Goal: Task Accomplishment & Management: Manage account settings

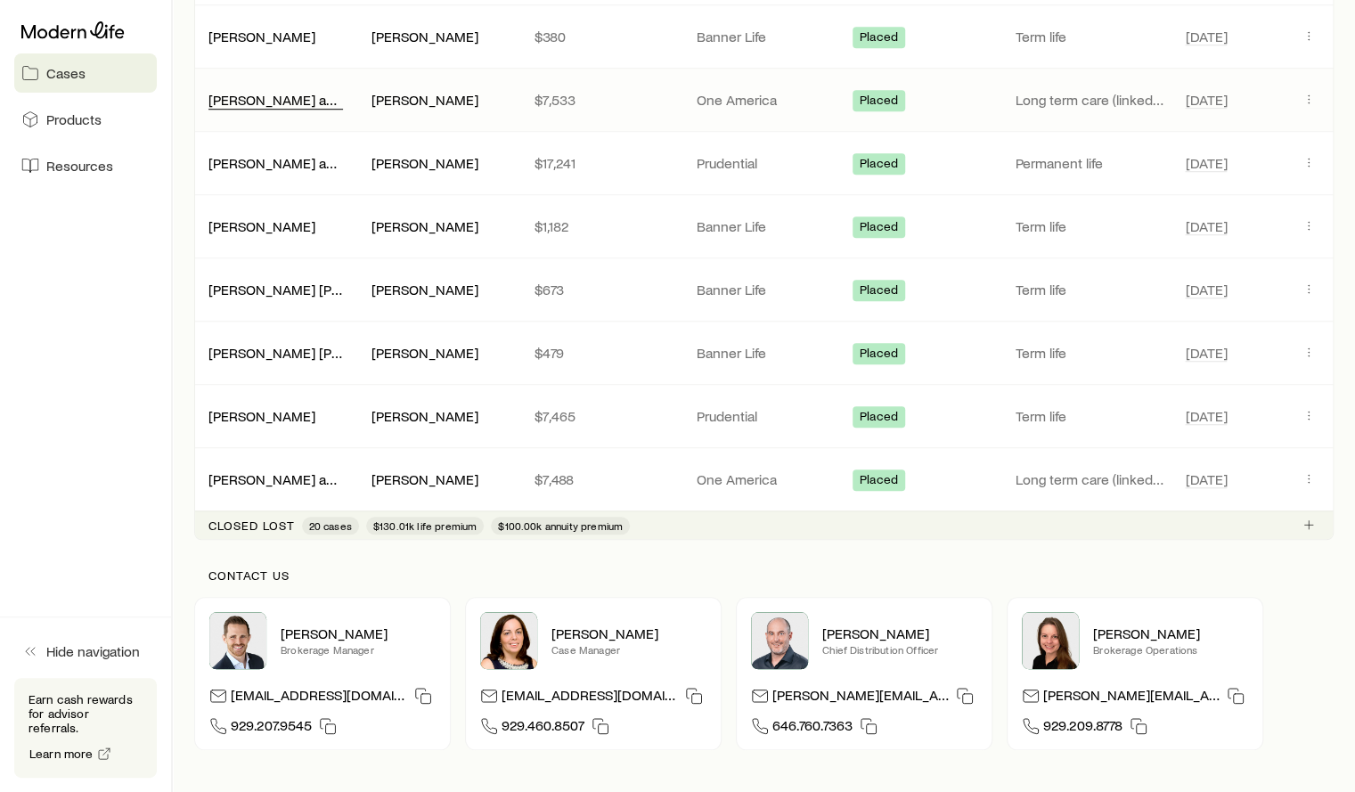
scroll to position [802, 0]
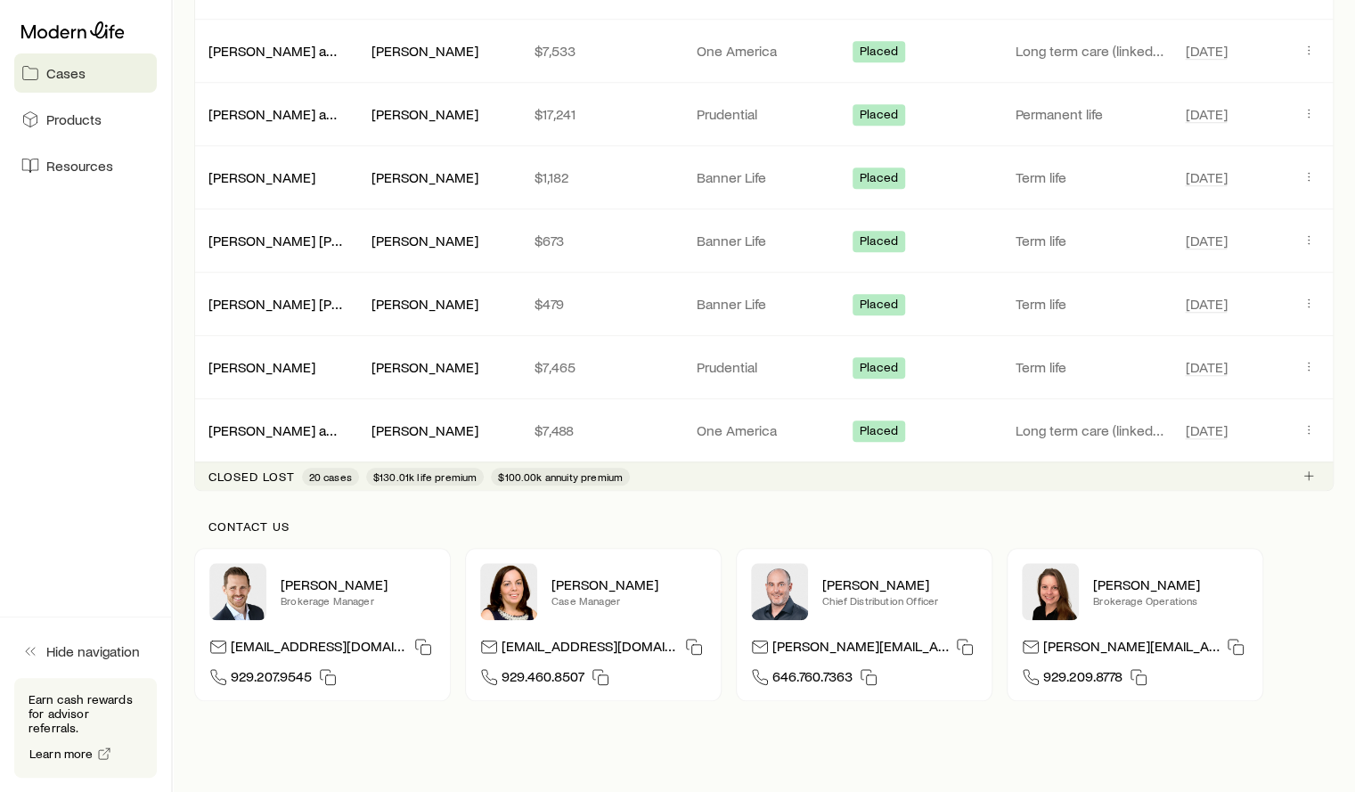
click at [277, 469] on p "Closed lost" at bounding box center [251, 476] width 86 height 14
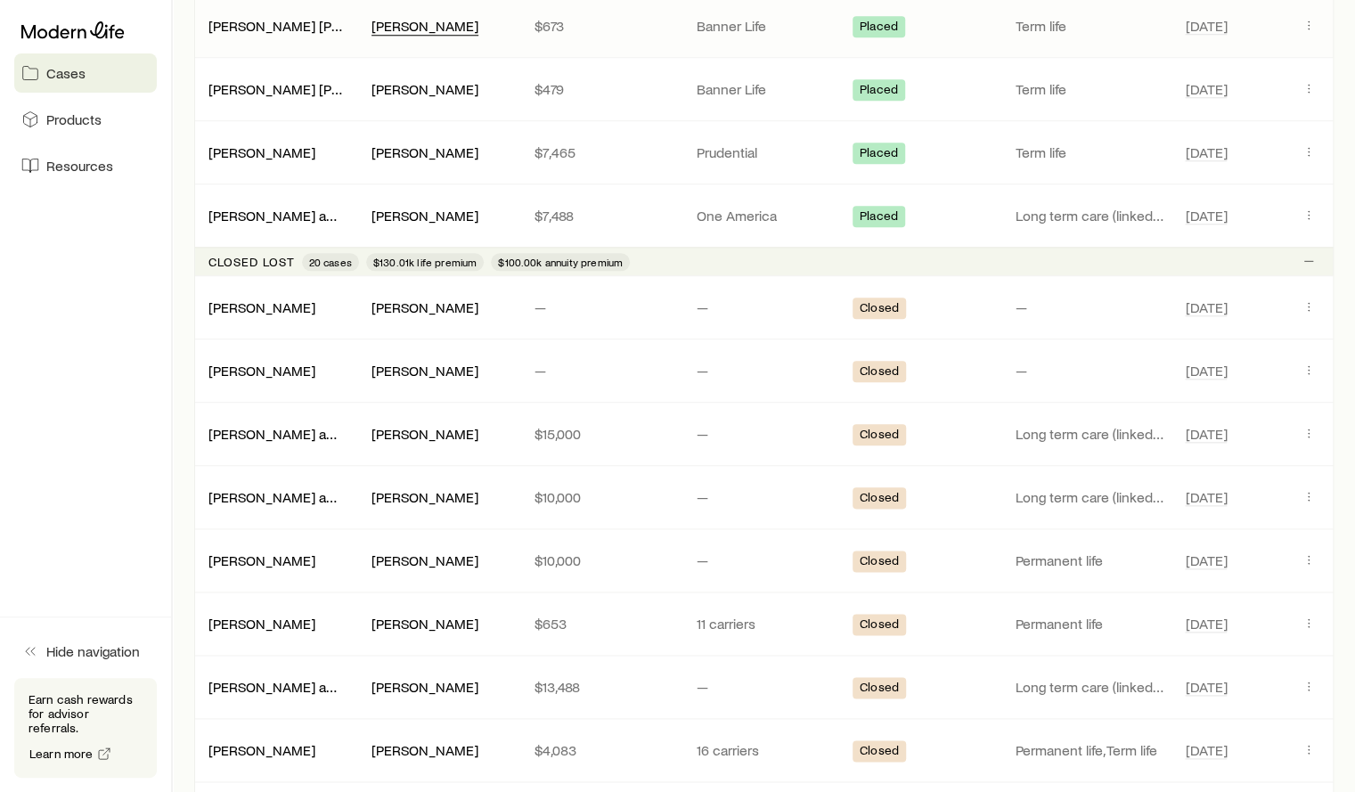
scroll to position [1033, 0]
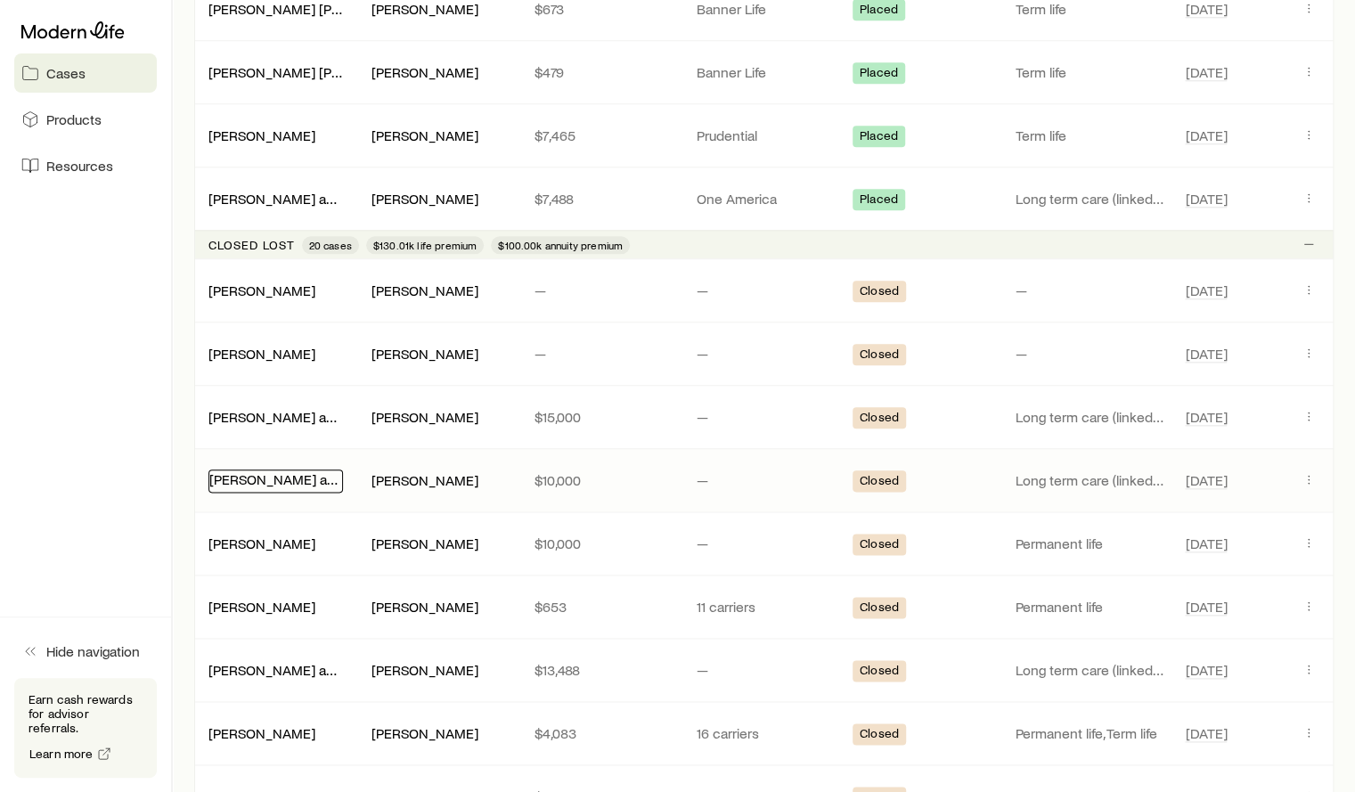
click at [269, 470] on link "[PERSON_NAME] and [PERSON_NAME]" at bounding box center [331, 478] width 244 height 17
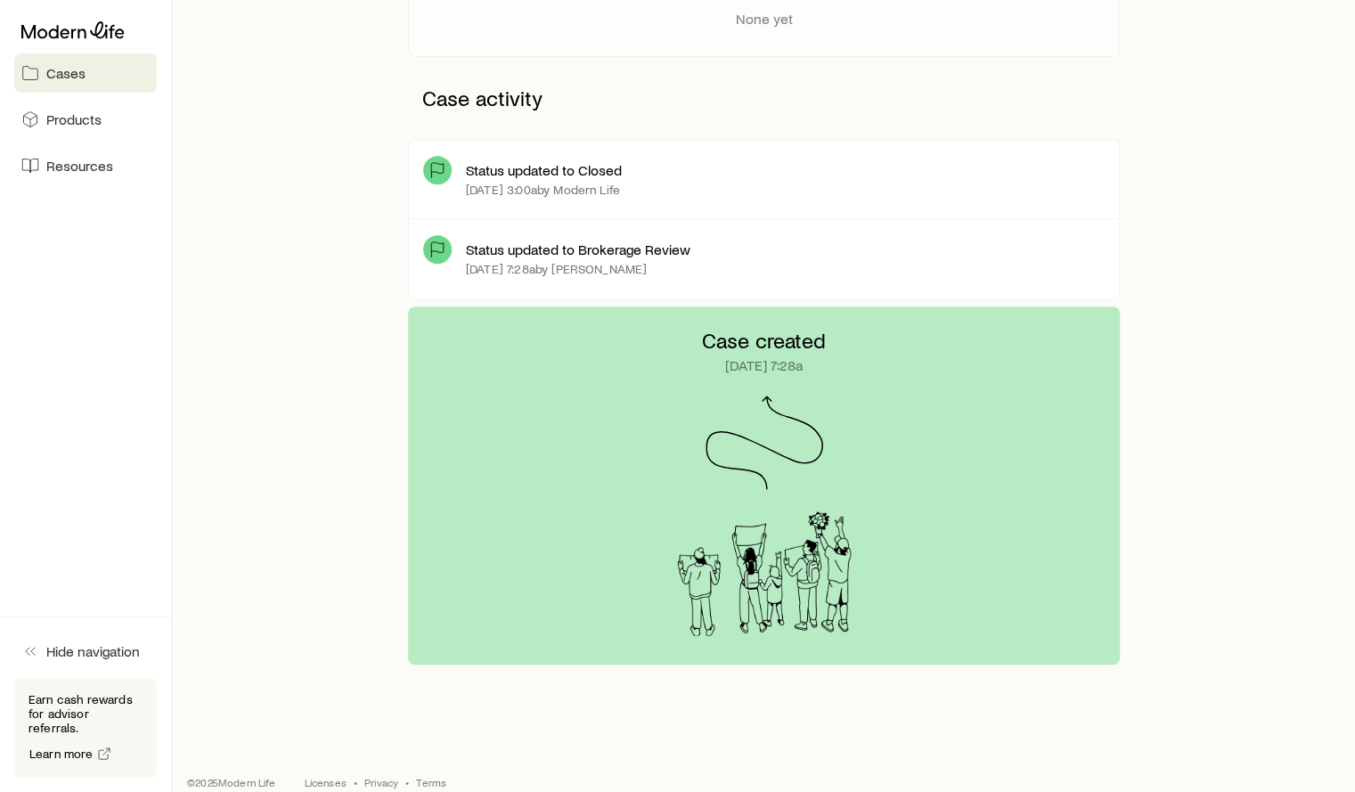
scroll to position [419, 0]
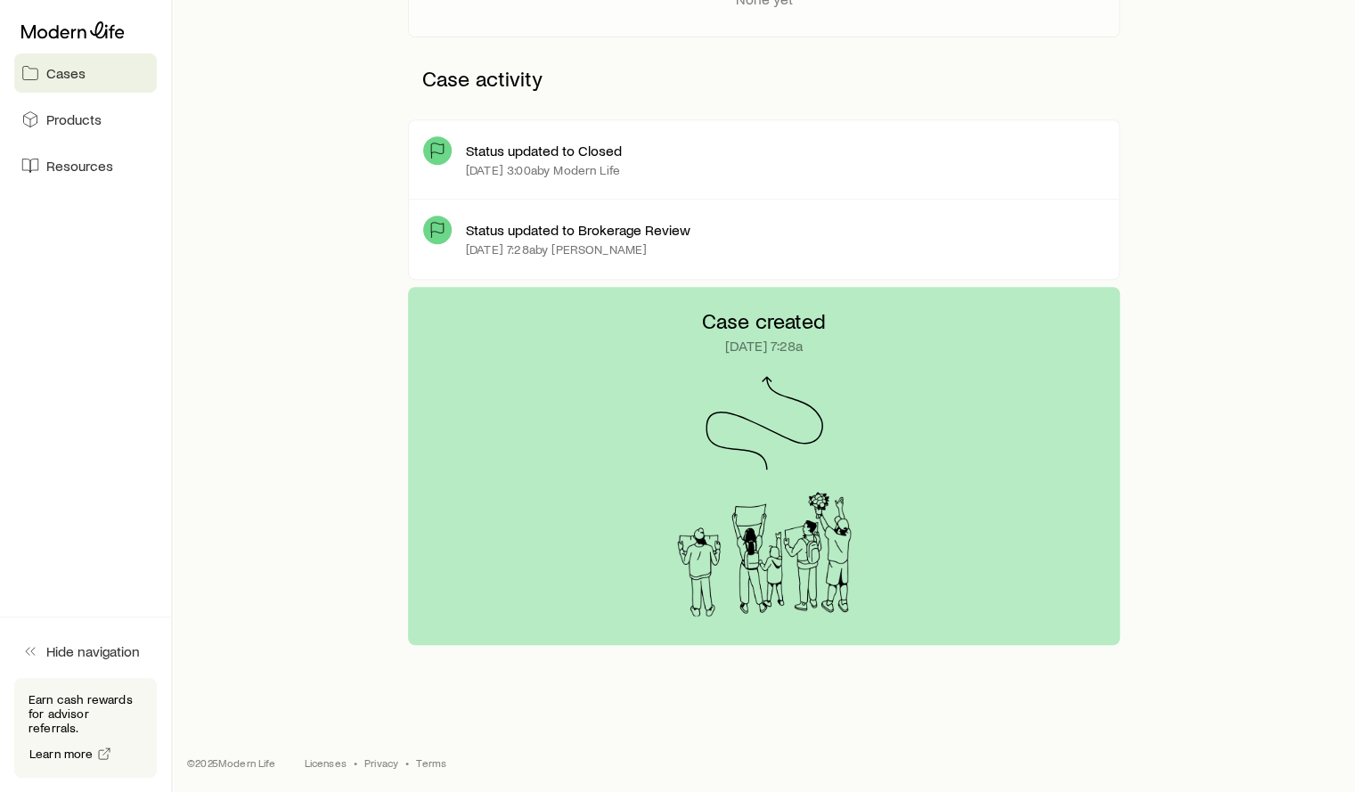
click at [559, 148] on p "Status updated to Closed" at bounding box center [544, 151] width 156 height 18
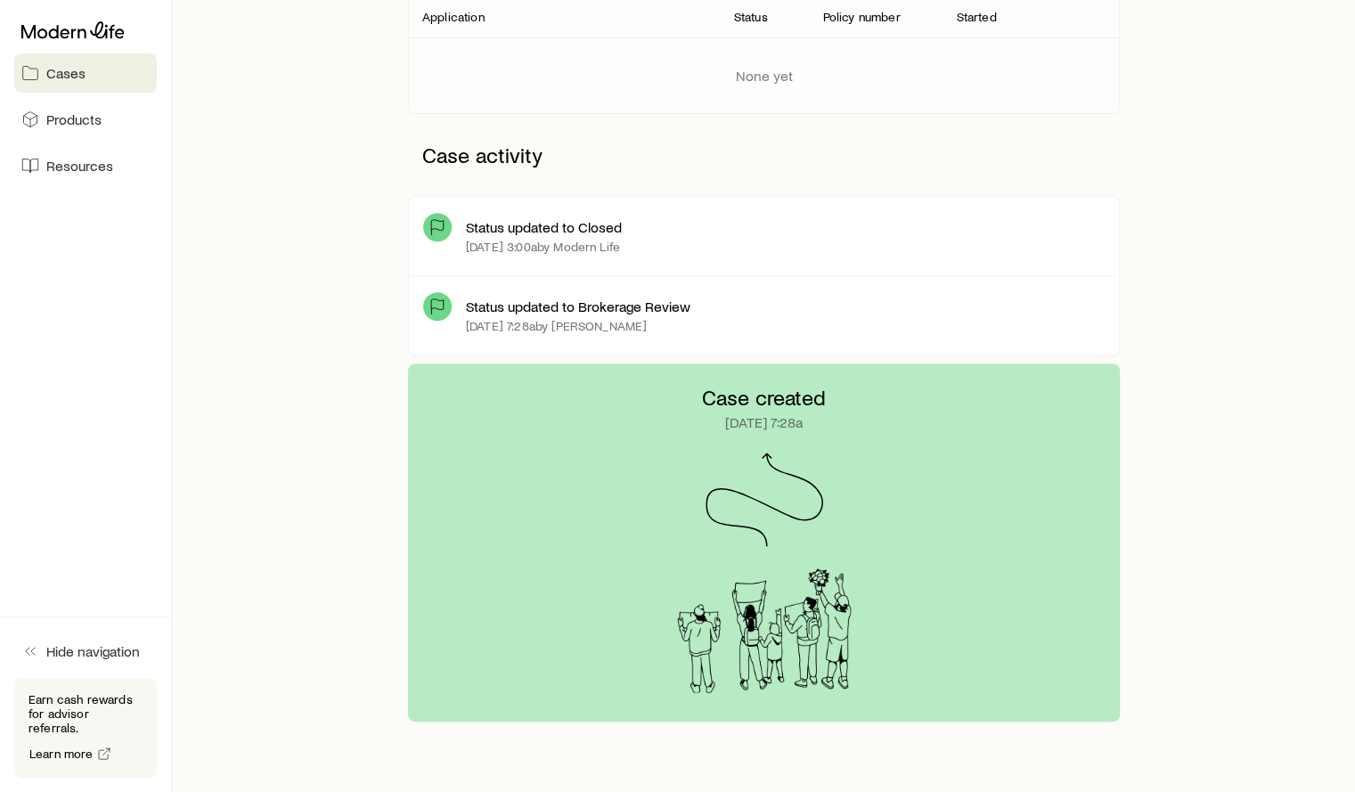
scroll to position [0, 0]
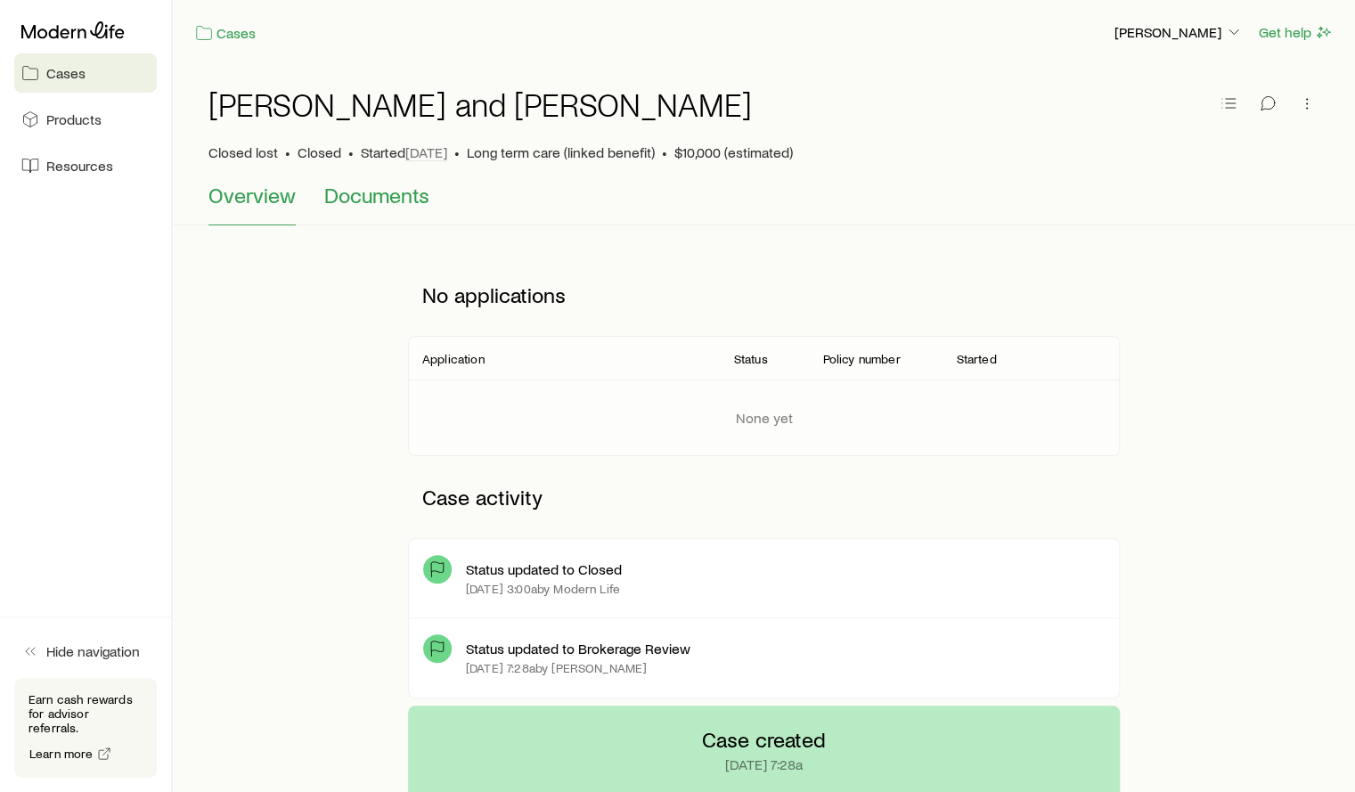
click at [385, 185] on span "Documents" at bounding box center [376, 195] width 105 height 25
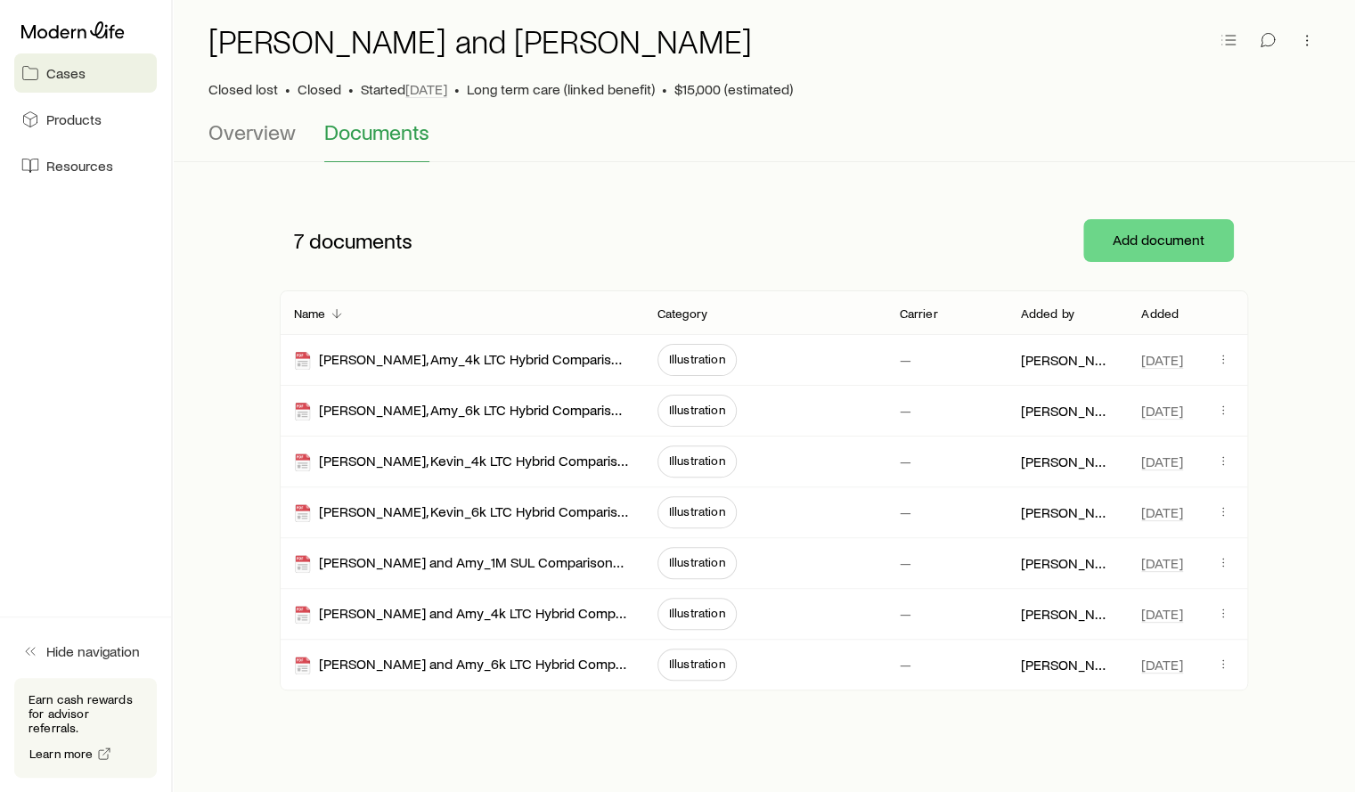
scroll to position [89, 0]
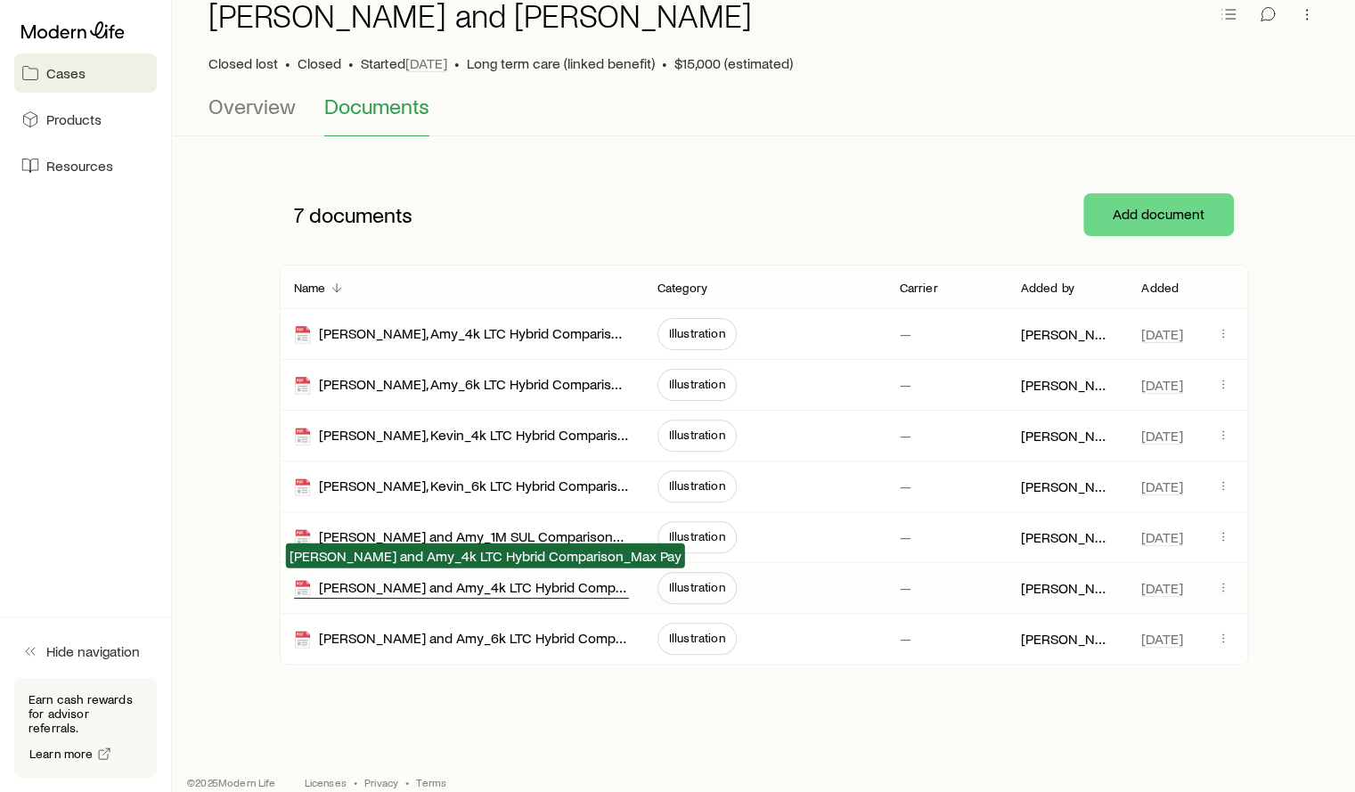
click at [492, 583] on div "[PERSON_NAME] and Amy_4k LTC Hybrid Comparison_Max Pay" at bounding box center [461, 588] width 335 height 20
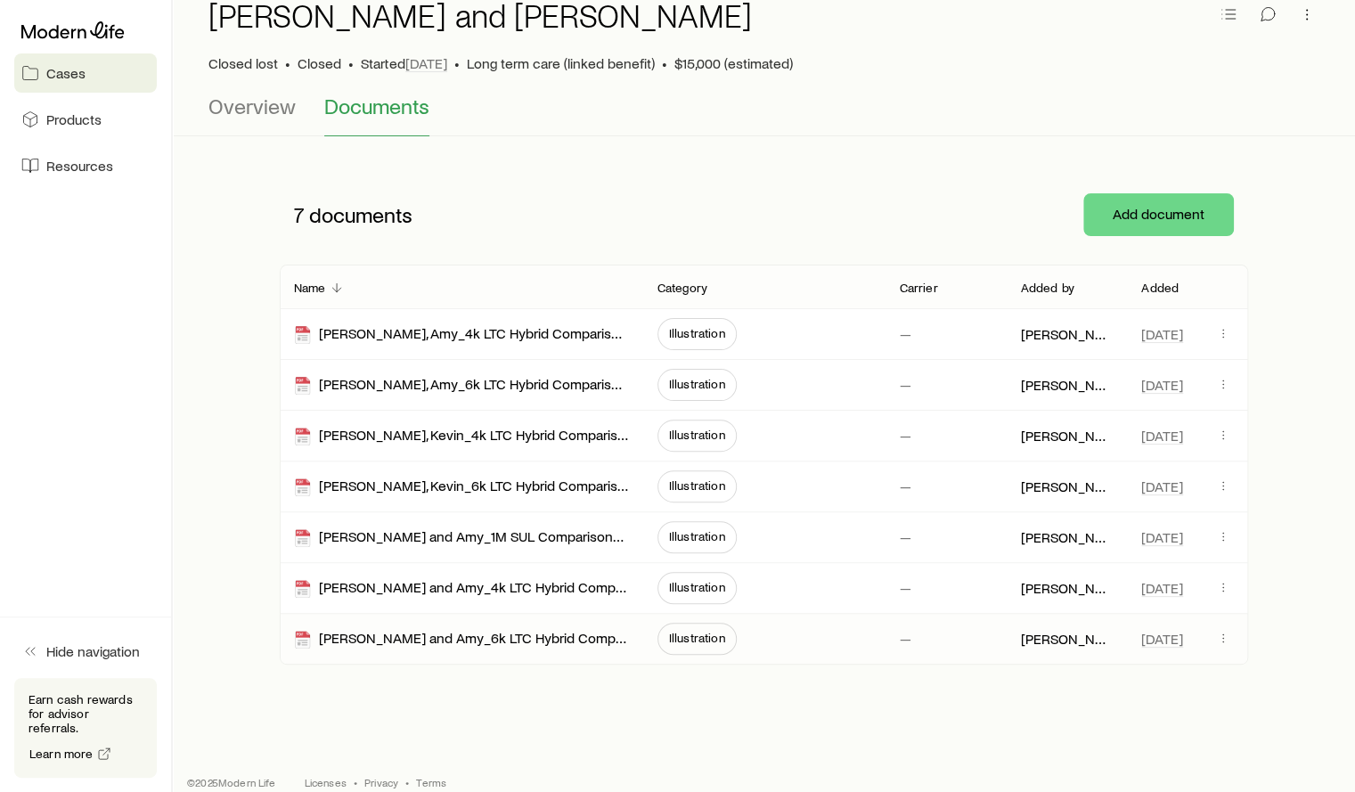
click at [693, 637] on span "Illustration" at bounding box center [697, 638] width 56 height 14
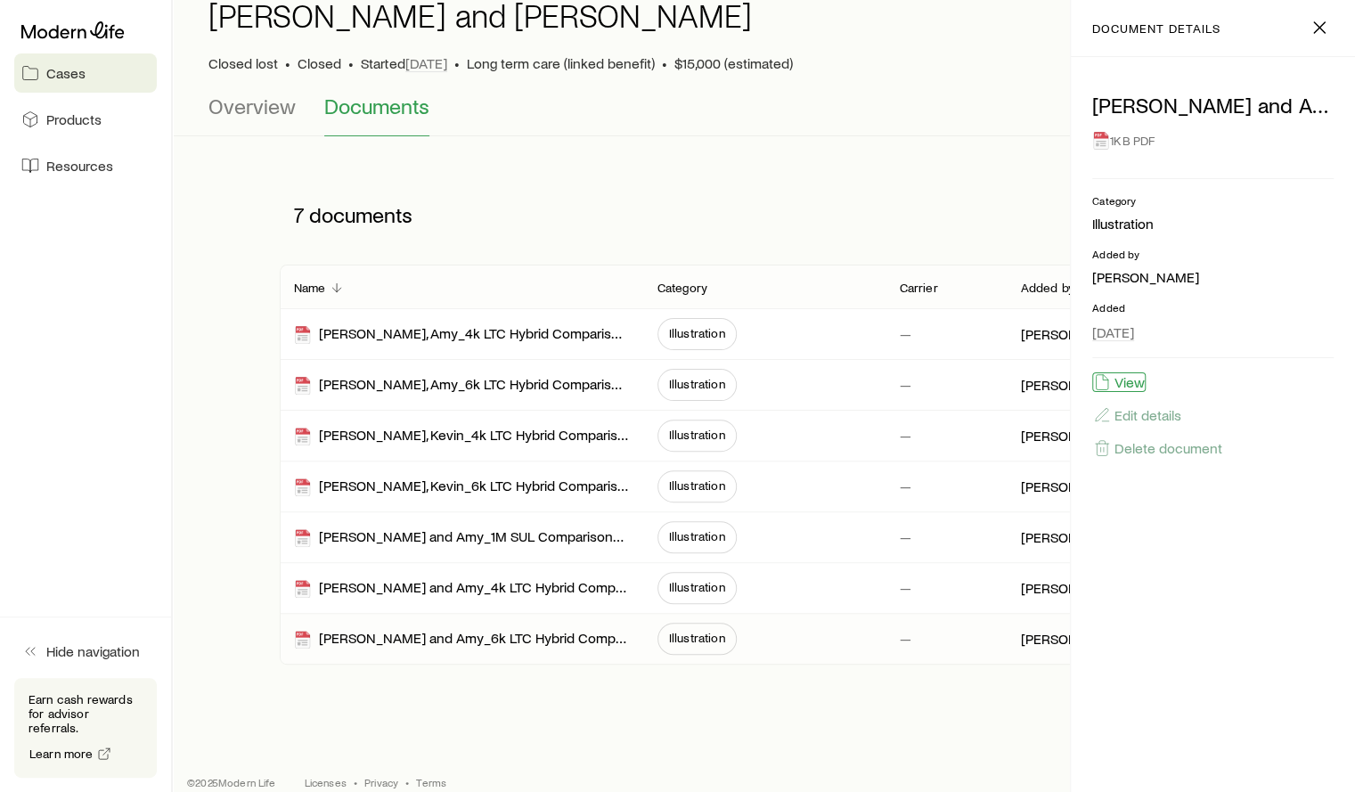
click at [1120, 380] on button "View" at bounding box center [1118, 382] width 53 height 20
click at [705, 478] on span "Illustration" at bounding box center [697, 485] width 56 height 14
click at [1130, 385] on button "View" at bounding box center [1118, 382] width 53 height 20
